Goal: Transaction & Acquisition: Purchase product/service

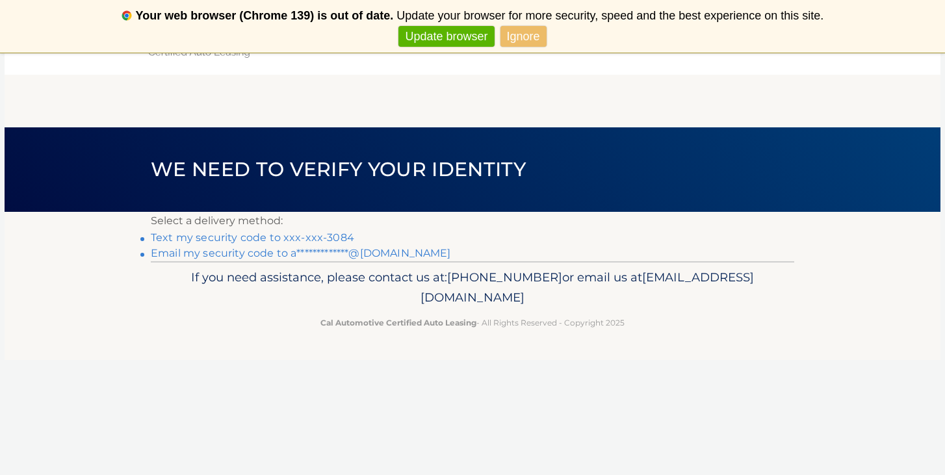
click at [518, 40] on link "Ignore" at bounding box center [523, 36] width 46 height 21
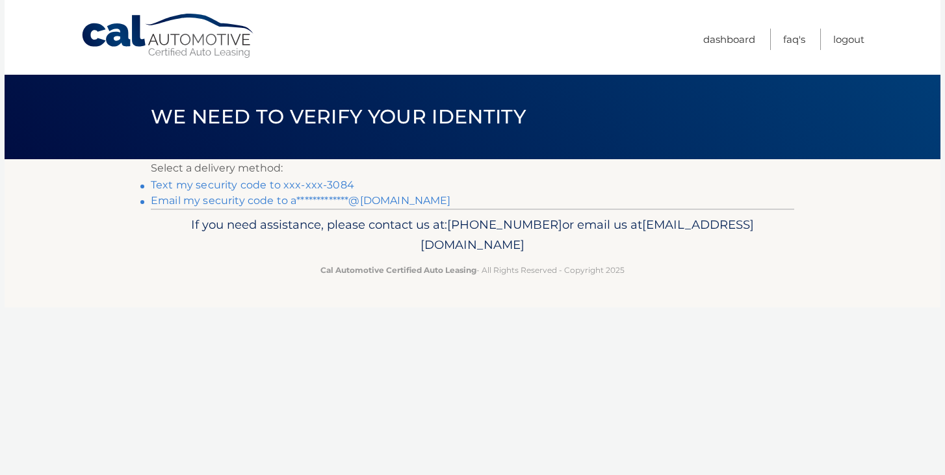
click at [328, 183] on link "Text my security code to xxx-xxx-3084" at bounding box center [252, 185] width 203 height 12
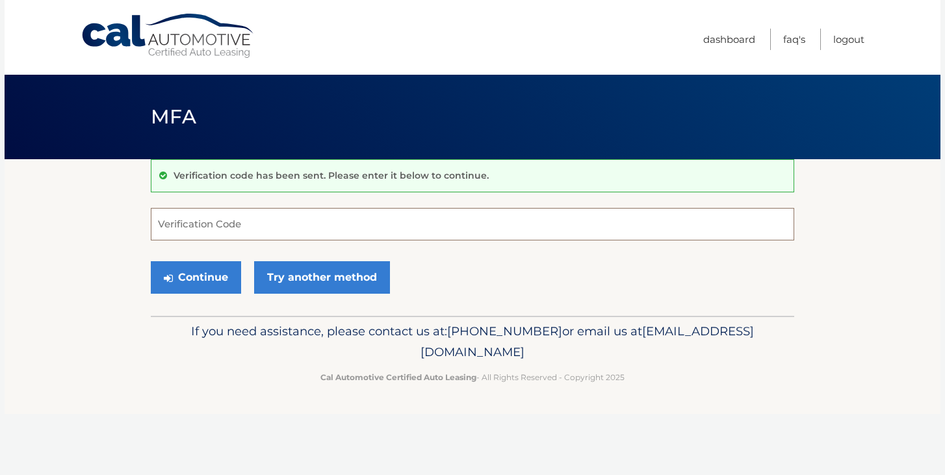
click at [274, 225] on input "Verification Code" at bounding box center [472, 224] width 643 height 32
type input "363239"
click at [205, 281] on button "Continue" at bounding box center [196, 277] width 90 height 32
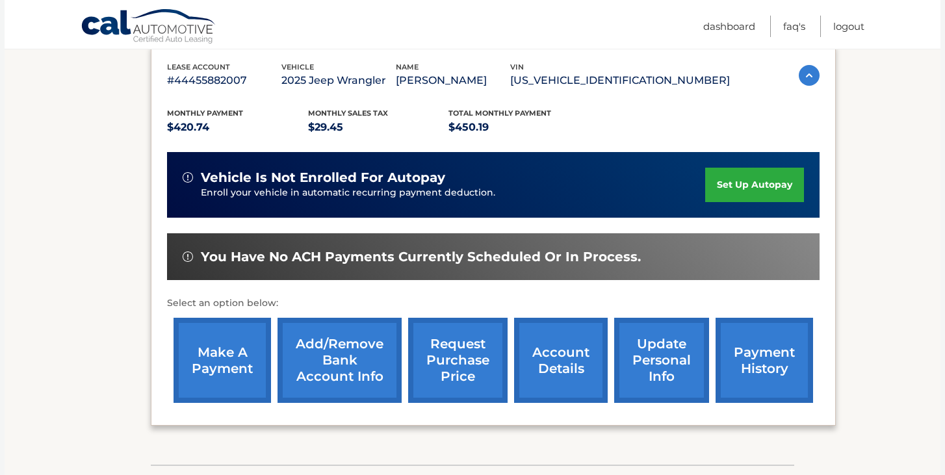
scroll to position [225, 0]
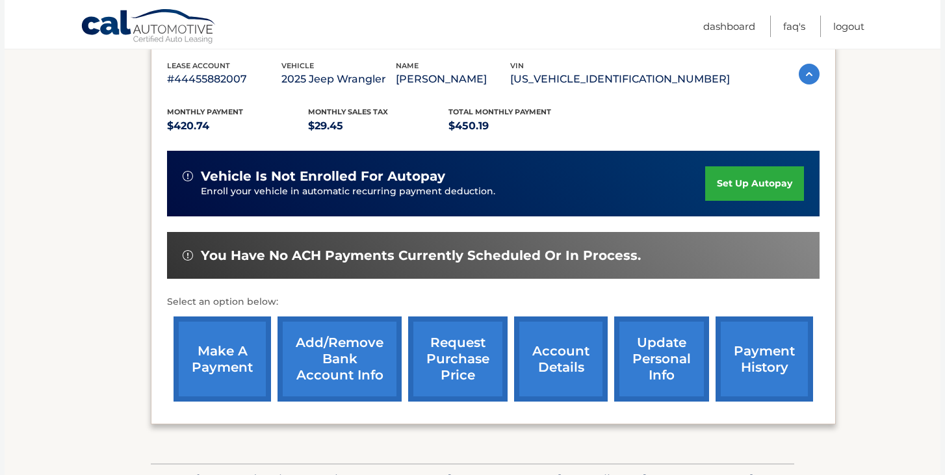
click at [221, 355] on link "make a payment" at bounding box center [221, 358] width 97 height 85
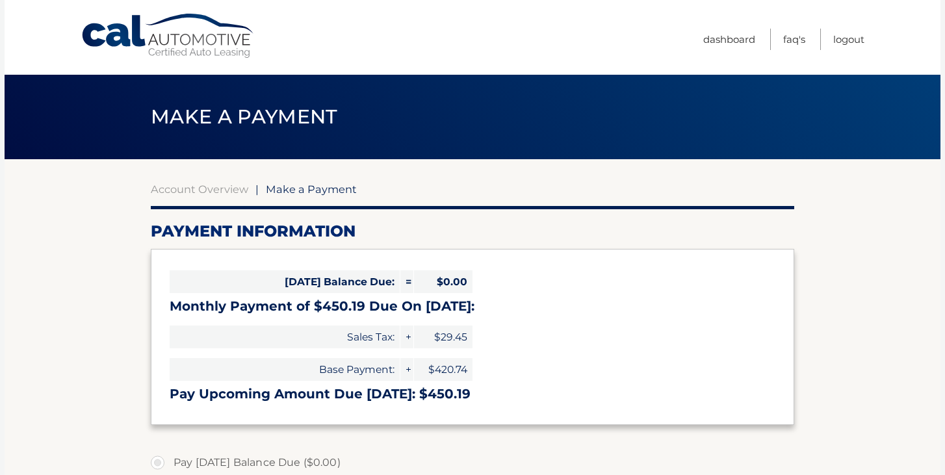
select select "MGU2MjJjZDctODdjYS00MzFmLThkMDQtZjIyMmU2NTY1NDkz"
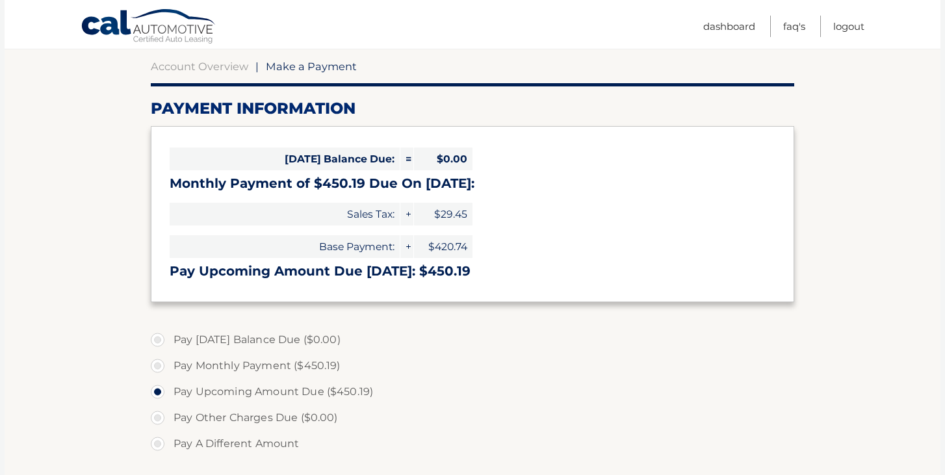
scroll to position [123, 0]
click at [220, 368] on label "Pay Monthly Payment ($450.19)" at bounding box center [472, 365] width 643 height 26
click at [169, 368] on input "Pay Monthly Payment ($450.19)" at bounding box center [162, 362] width 13 height 21
radio input "true"
click at [221, 389] on label "Pay Upcoming Amount Due ($450.19)" at bounding box center [472, 391] width 643 height 26
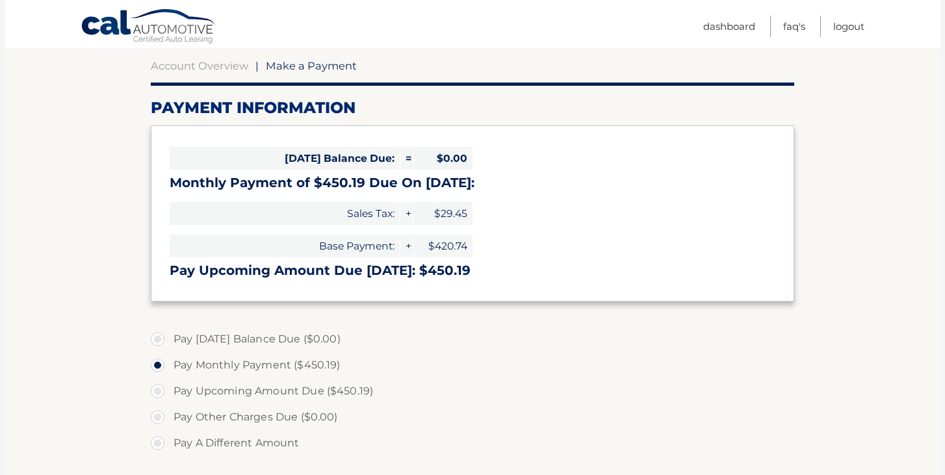
click at [169, 389] on input "Pay Upcoming Amount Due ($450.19)" at bounding box center [162, 388] width 13 height 21
radio input "true"
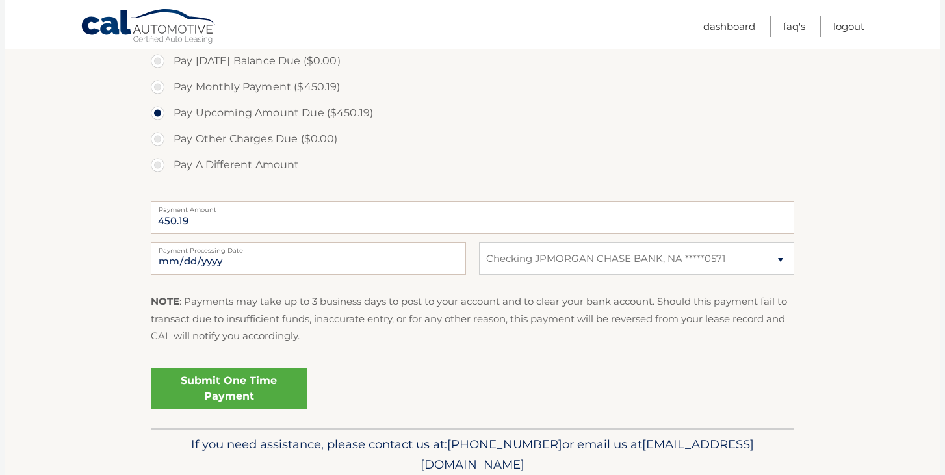
scroll to position [412, 0]
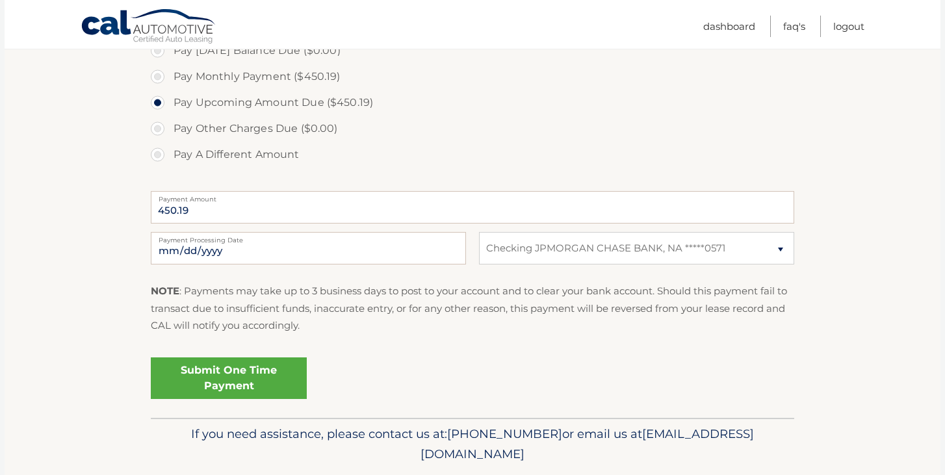
click at [217, 385] on link "Submit One Time Payment" at bounding box center [229, 378] width 156 height 42
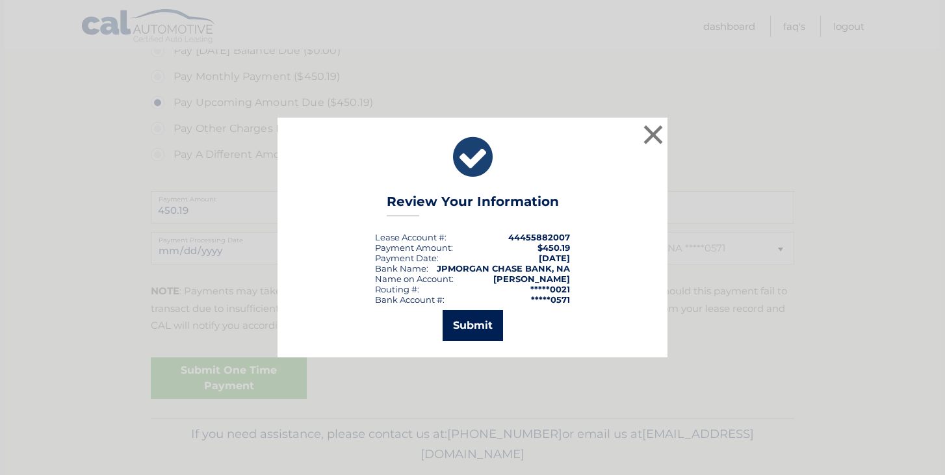
click at [458, 325] on button "Submit" at bounding box center [472, 325] width 60 height 31
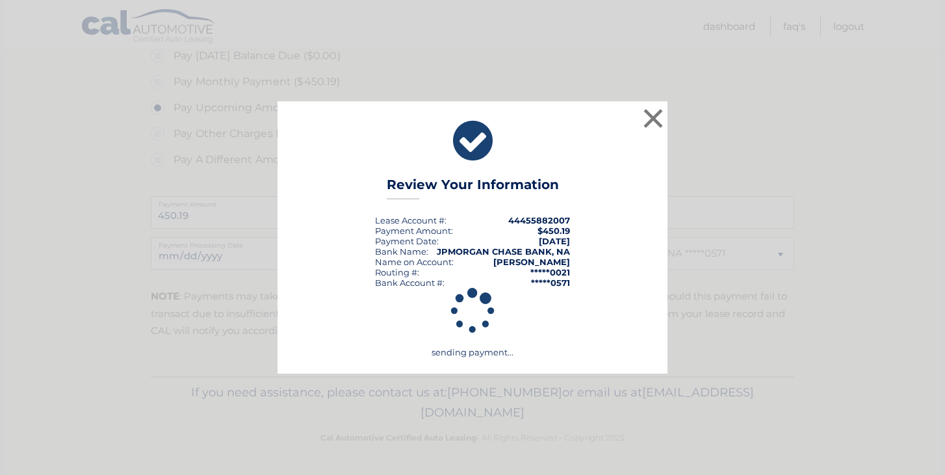
scroll to position [407, 0]
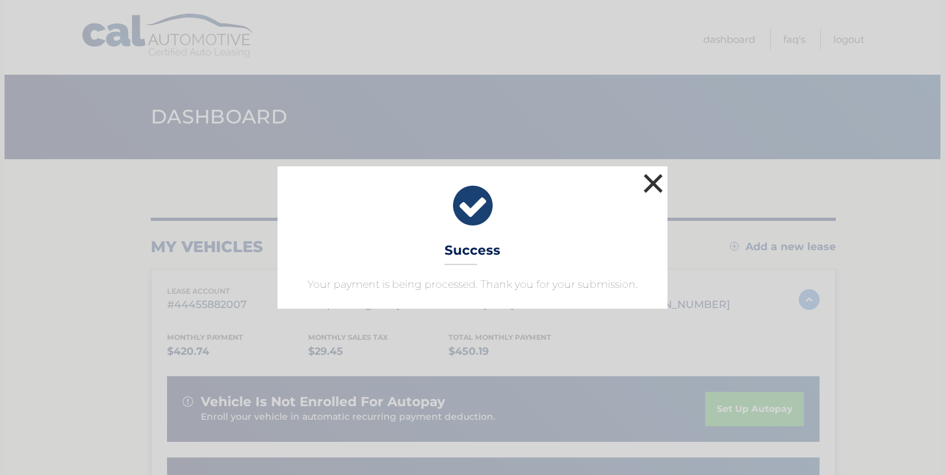
click at [656, 183] on button "×" at bounding box center [653, 183] width 26 height 26
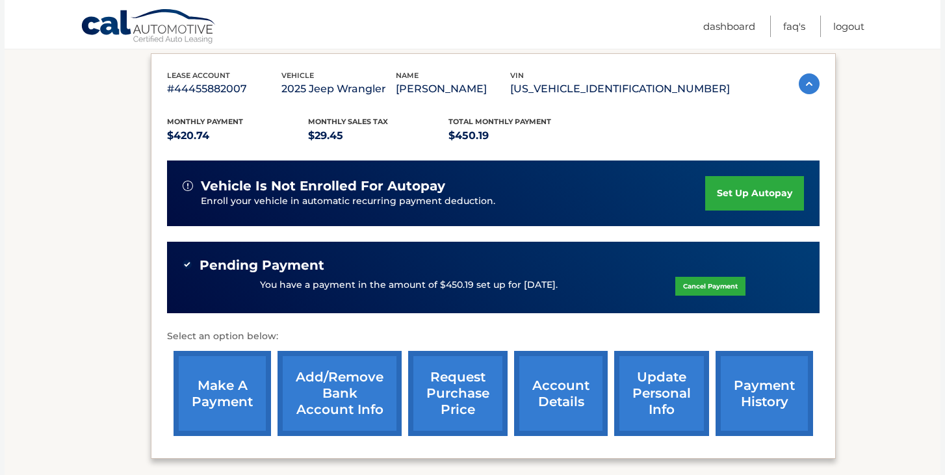
scroll to position [226, 0]
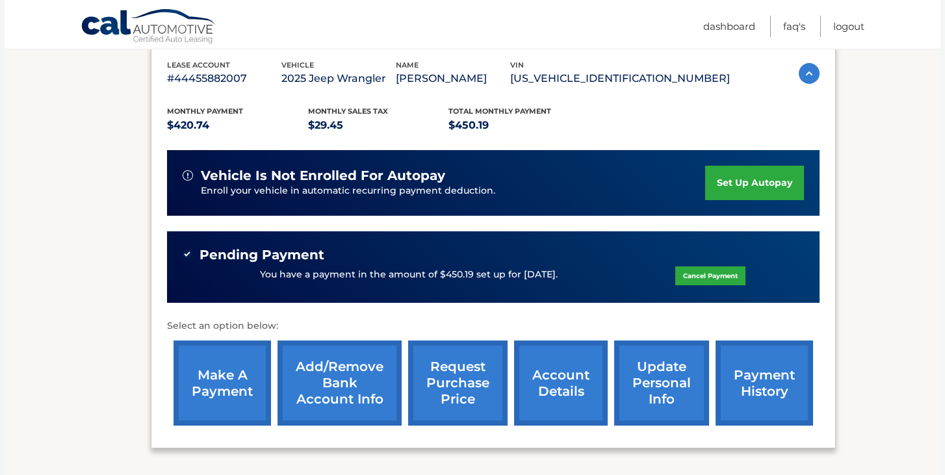
click at [746, 377] on link "payment history" at bounding box center [763, 382] width 97 height 85
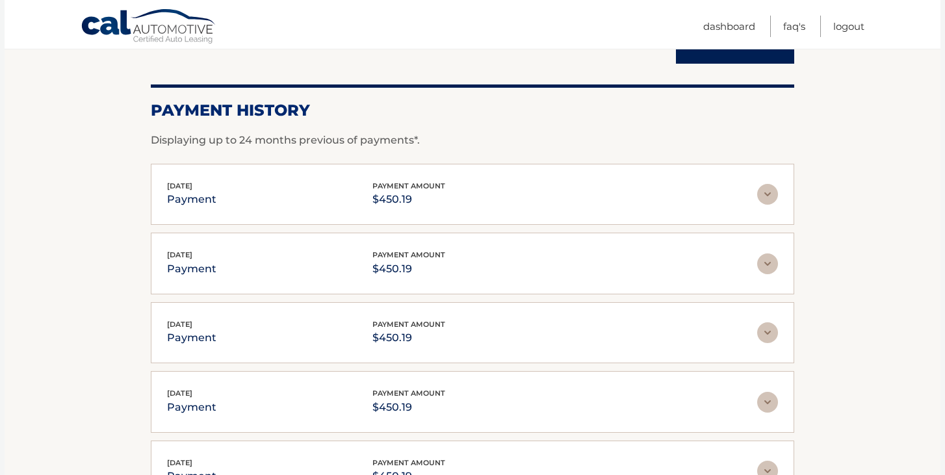
scroll to position [131, 0]
